Goal: Transaction & Acquisition: Purchase product/service

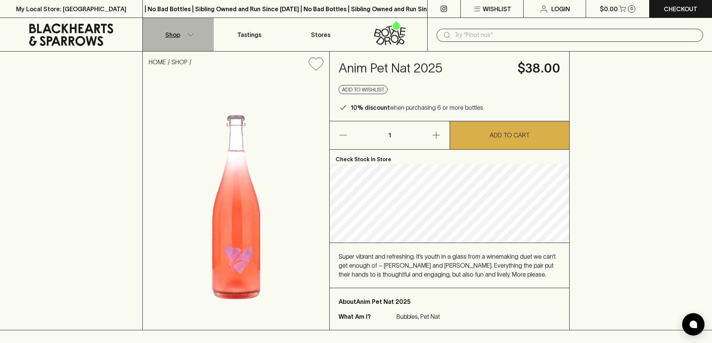
click at [183, 36] on button "Shop" at bounding box center [178, 34] width 71 height 33
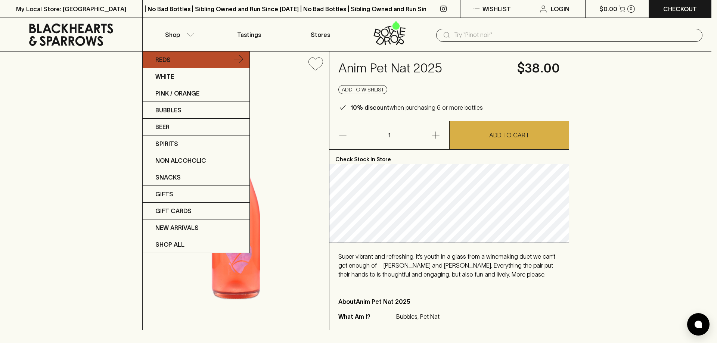
click at [191, 55] on link "Reds" at bounding box center [196, 60] width 107 height 17
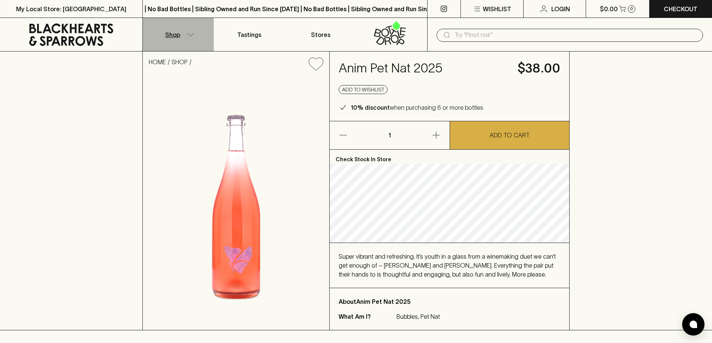
click at [186, 33] on button "Shop" at bounding box center [178, 34] width 71 height 33
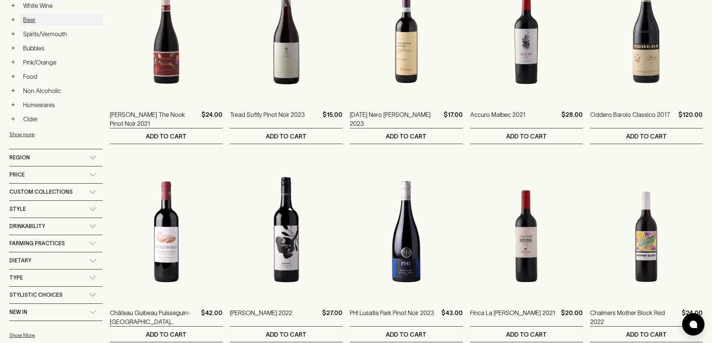
scroll to position [224, 0]
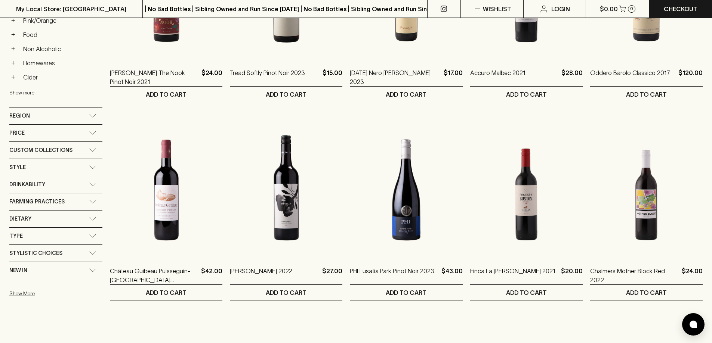
click at [49, 120] on div "Region" at bounding box center [49, 115] width 80 height 9
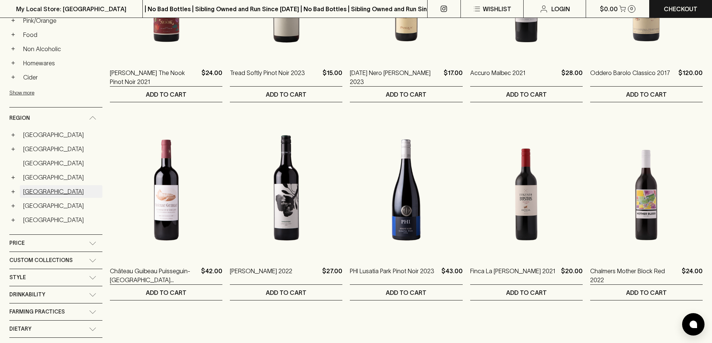
click at [38, 195] on link "[GEOGRAPHIC_DATA]" at bounding box center [61, 191] width 83 height 13
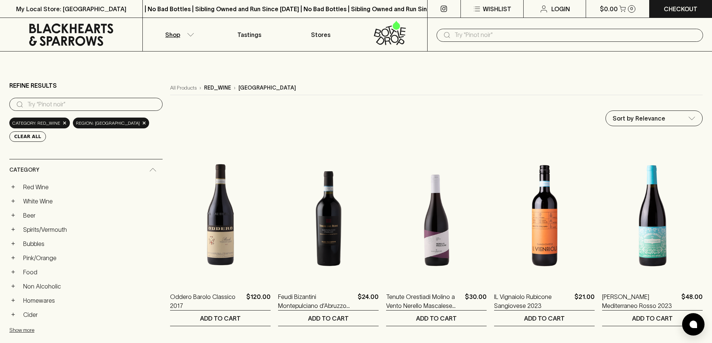
click at [74, 33] on icon at bounding box center [71, 35] width 131 height 22
